Goal: Information Seeking & Learning: Learn about a topic

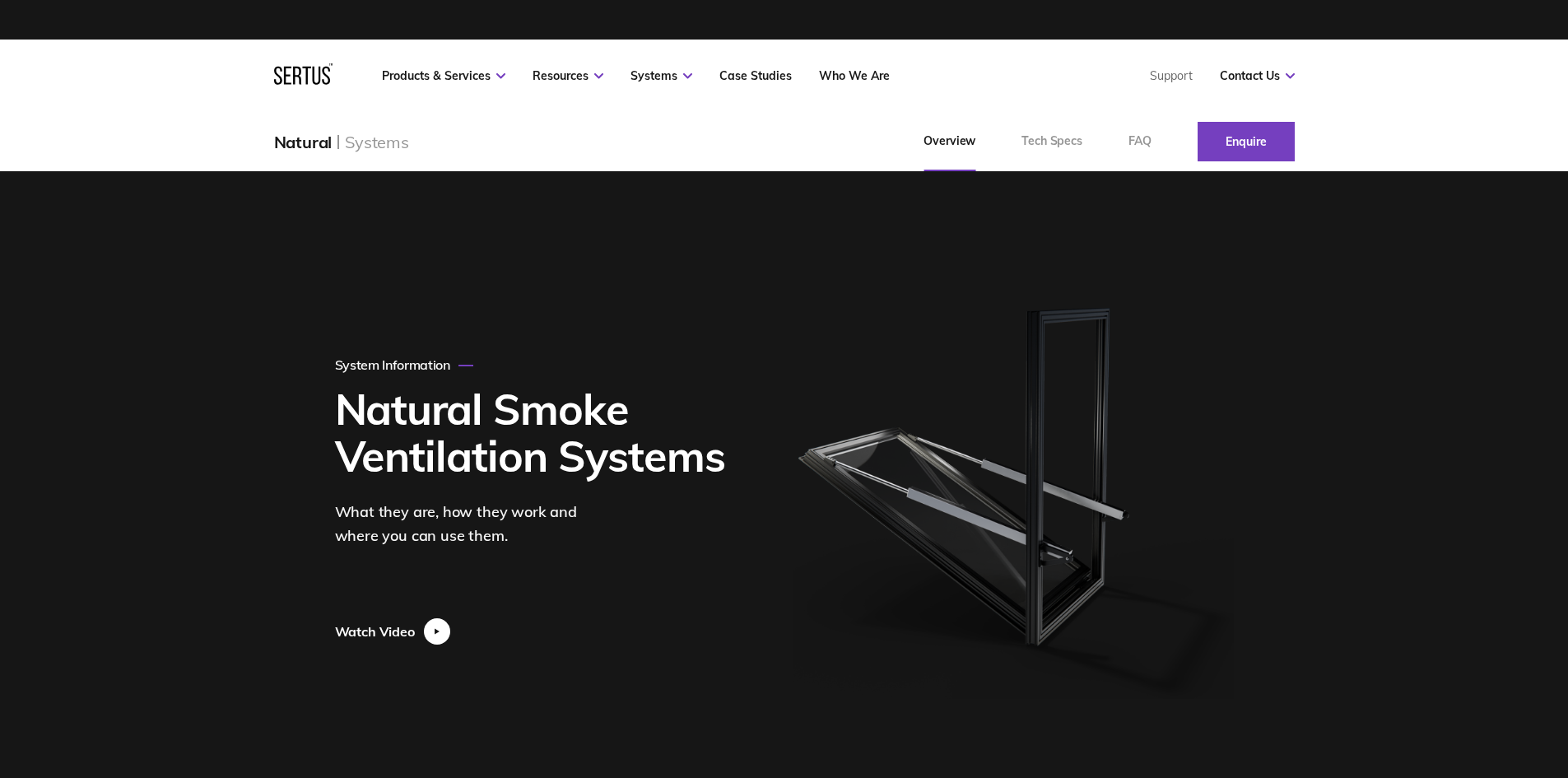
click at [430, 633] on div at bounding box center [437, 631] width 26 height 26
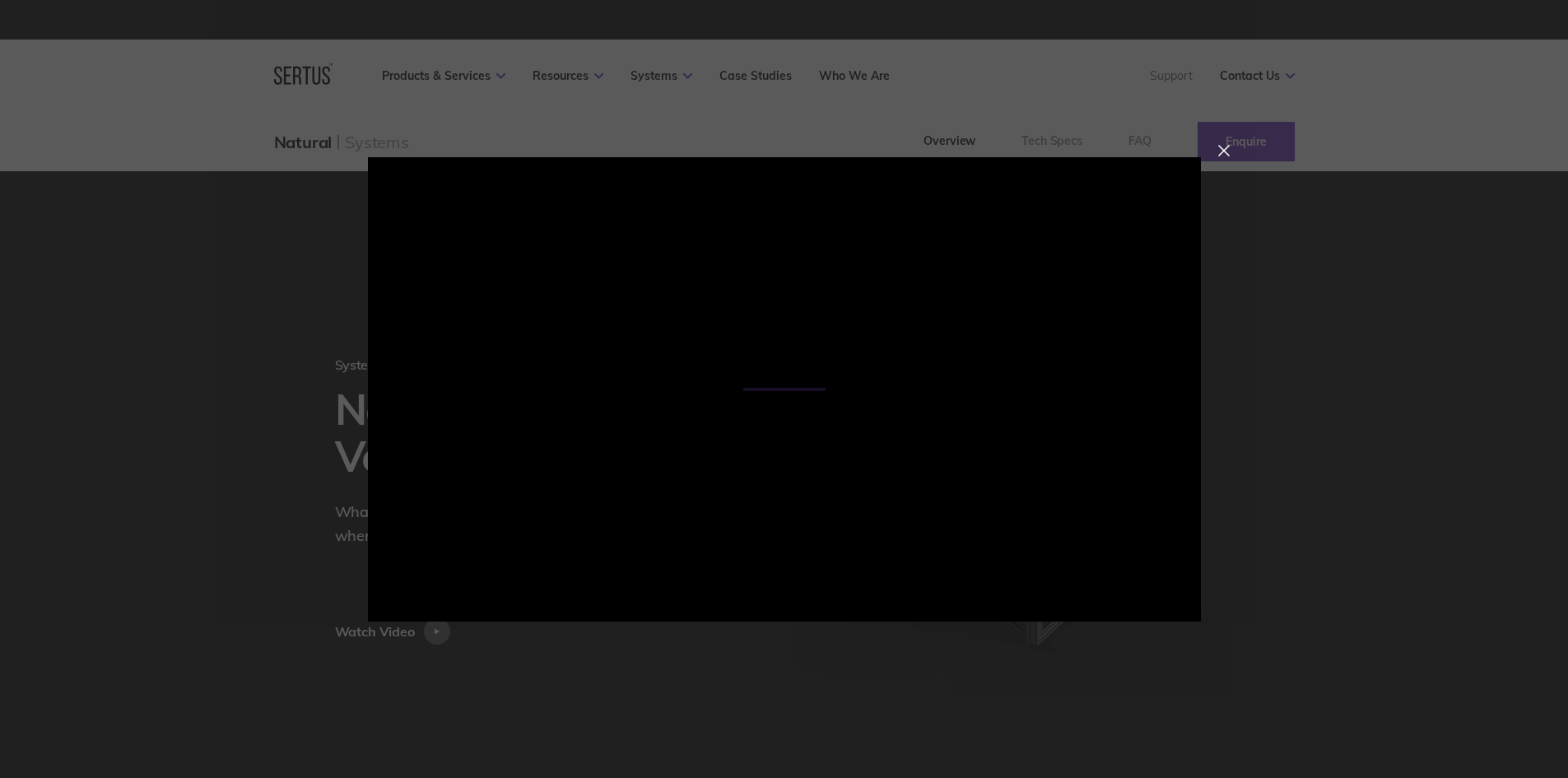
click at [198, 507] on div at bounding box center [784, 389] width 1568 height 778
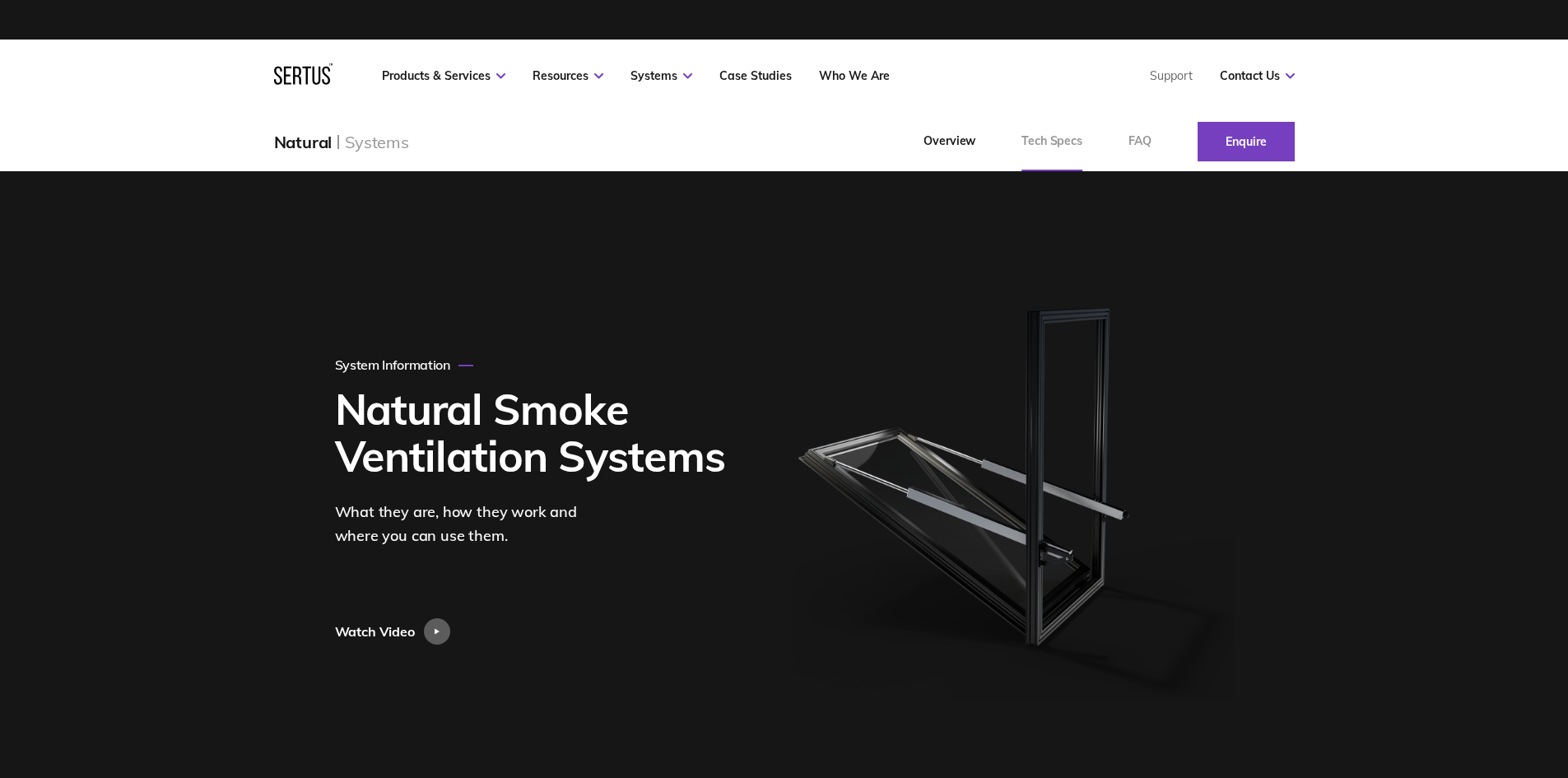
click at [1071, 147] on link "Tech Specs" at bounding box center [1052, 141] width 107 height 59
